Goal: Task Accomplishment & Management: Manage account settings

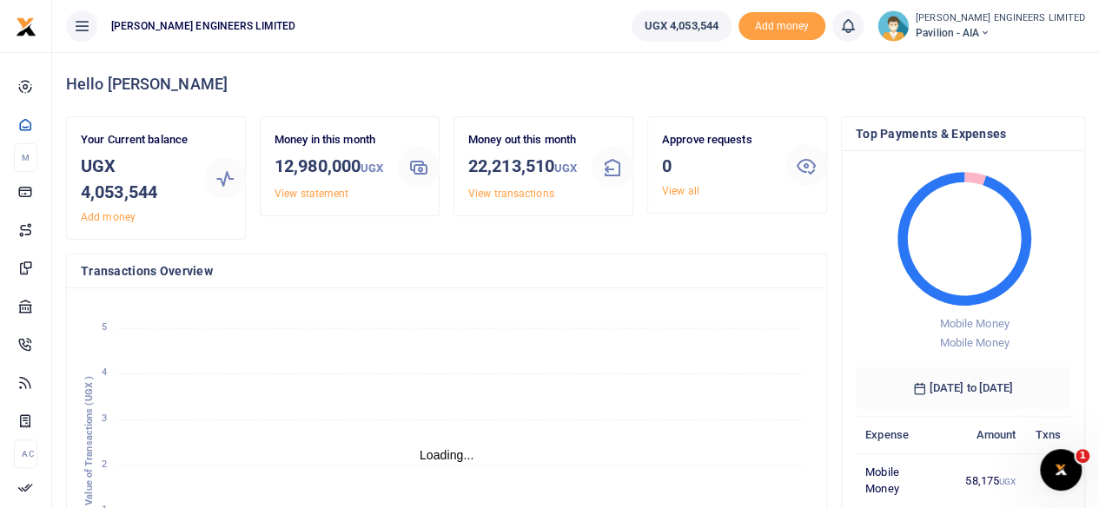
scroll to position [14, 14]
click at [989, 32] on icon at bounding box center [984, 33] width 10 height 12
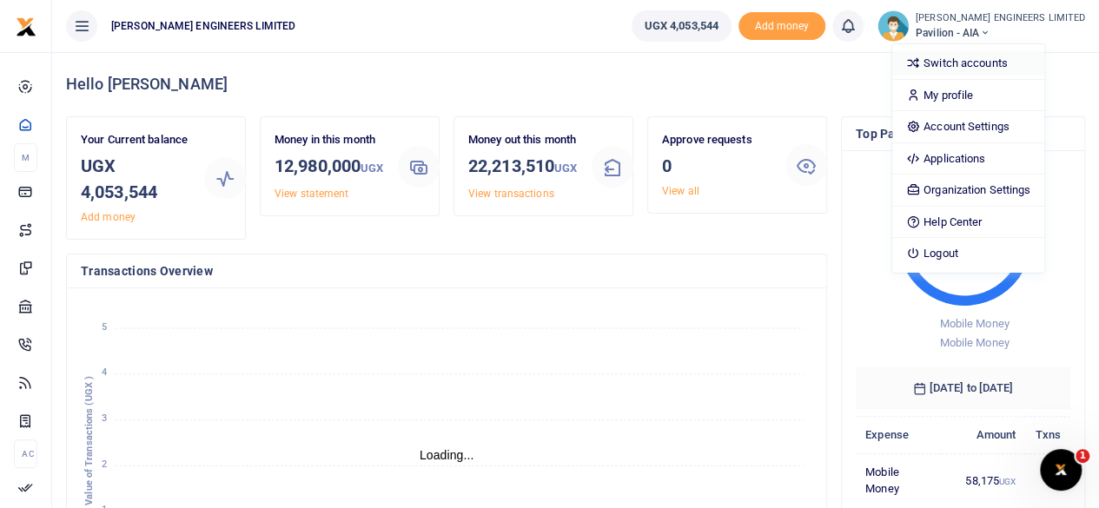
click at [1007, 69] on link "Switch accounts" at bounding box center [968, 63] width 152 height 24
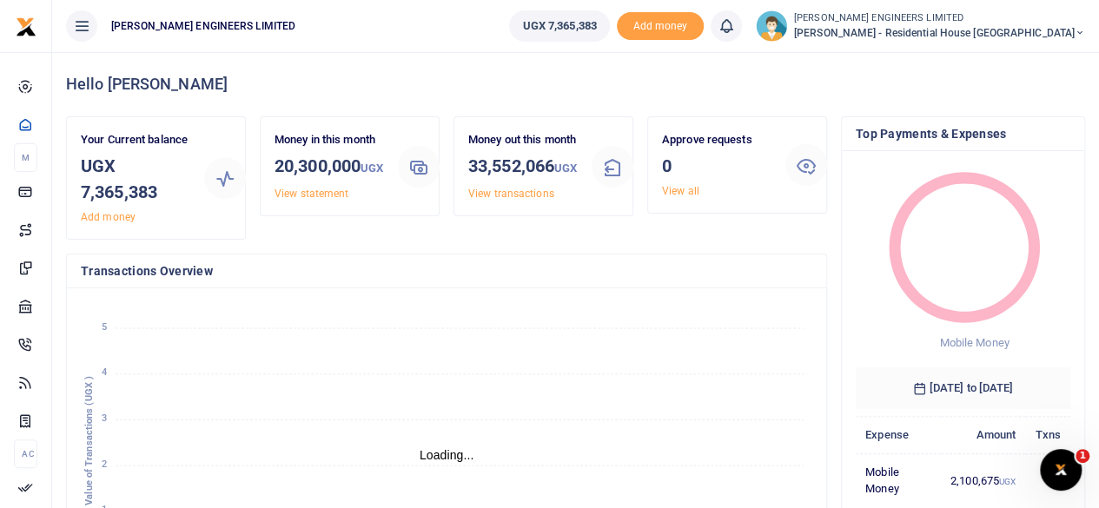
scroll to position [14, 14]
click at [1080, 34] on icon at bounding box center [1079, 33] width 10 height 12
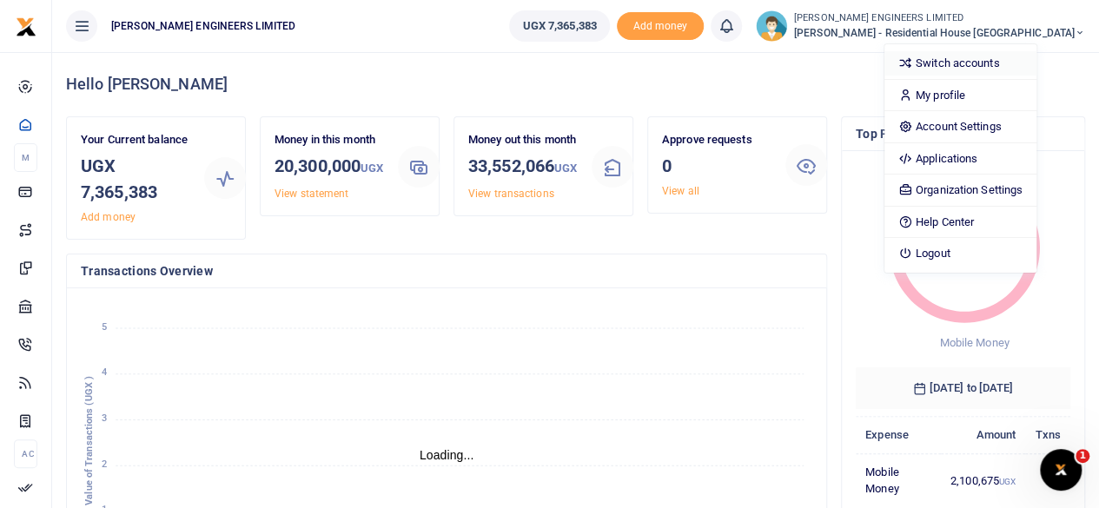
click at [993, 63] on link "Switch accounts" at bounding box center [960, 63] width 152 height 24
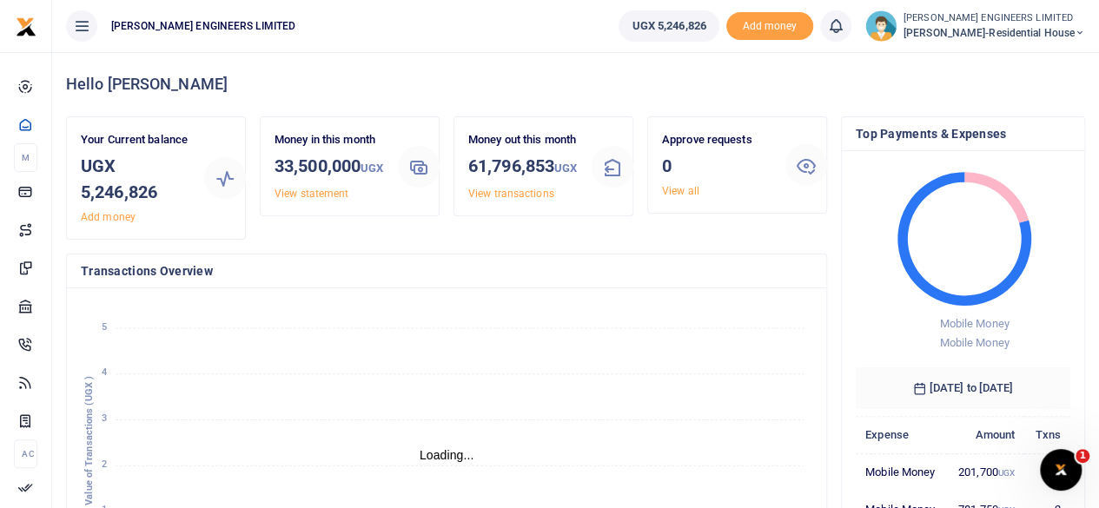
scroll to position [14, 14]
click at [1079, 31] on icon at bounding box center [1079, 33] width 10 height 12
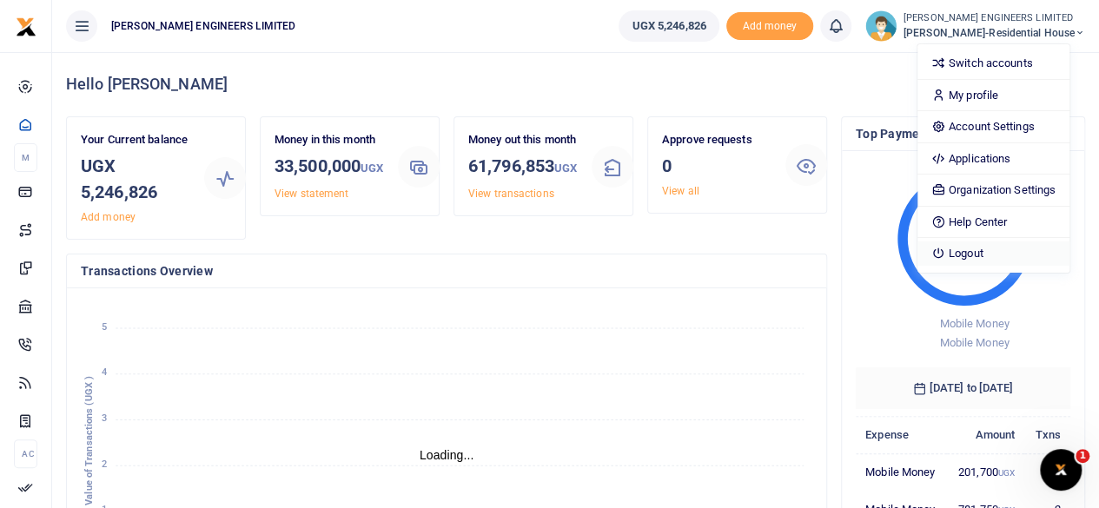
click at [984, 254] on link "Logout" at bounding box center [993, 253] width 152 height 24
